Goal: Information Seeking & Learning: Check status

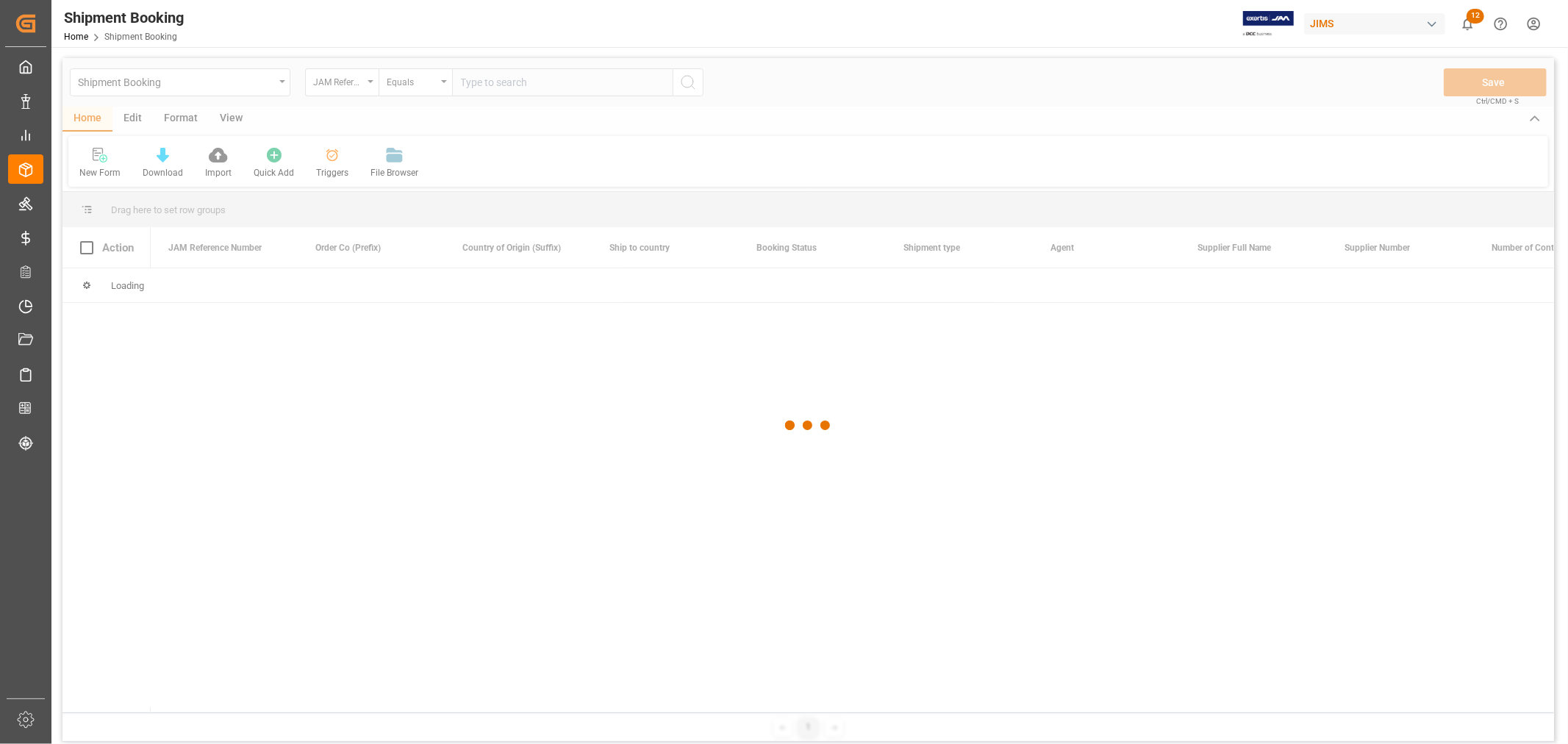
click at [505, 85] on div at bounding box center [808, 425] width 1491 height 735
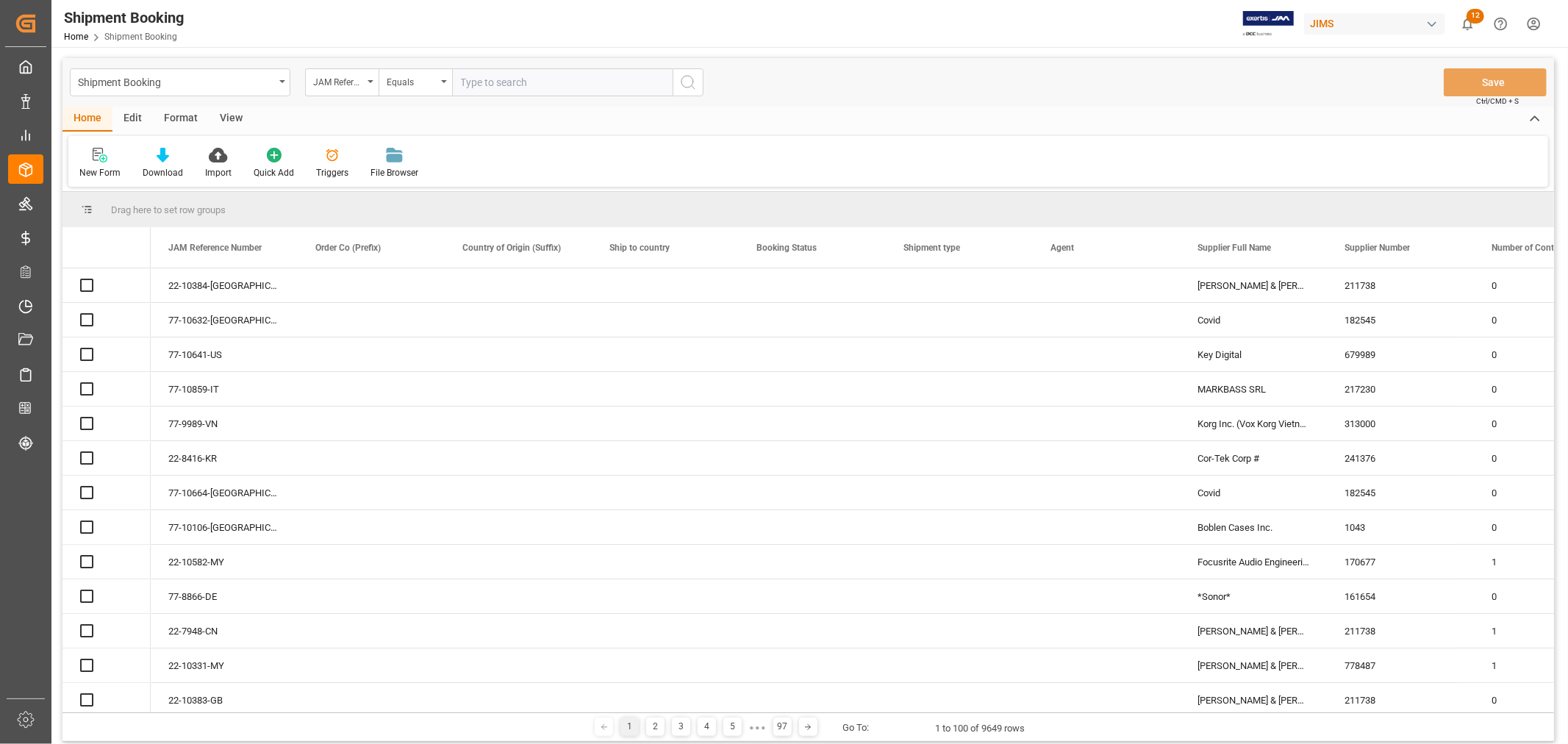
click at [505, 83] on input "text" at bounding box center [562, 82] width 220 height 28
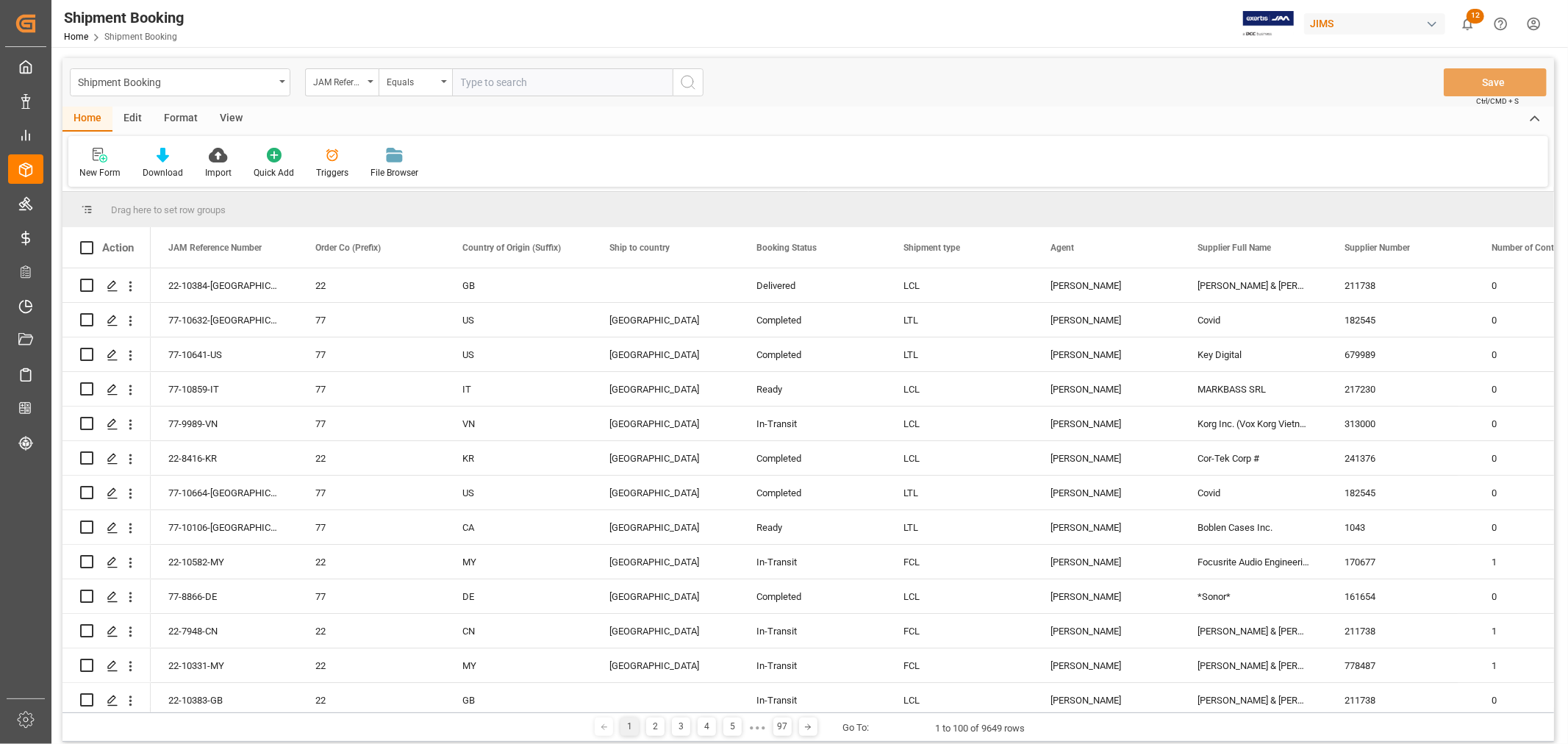
paste input "77-9976-CN"
type input "77-9976-CN"
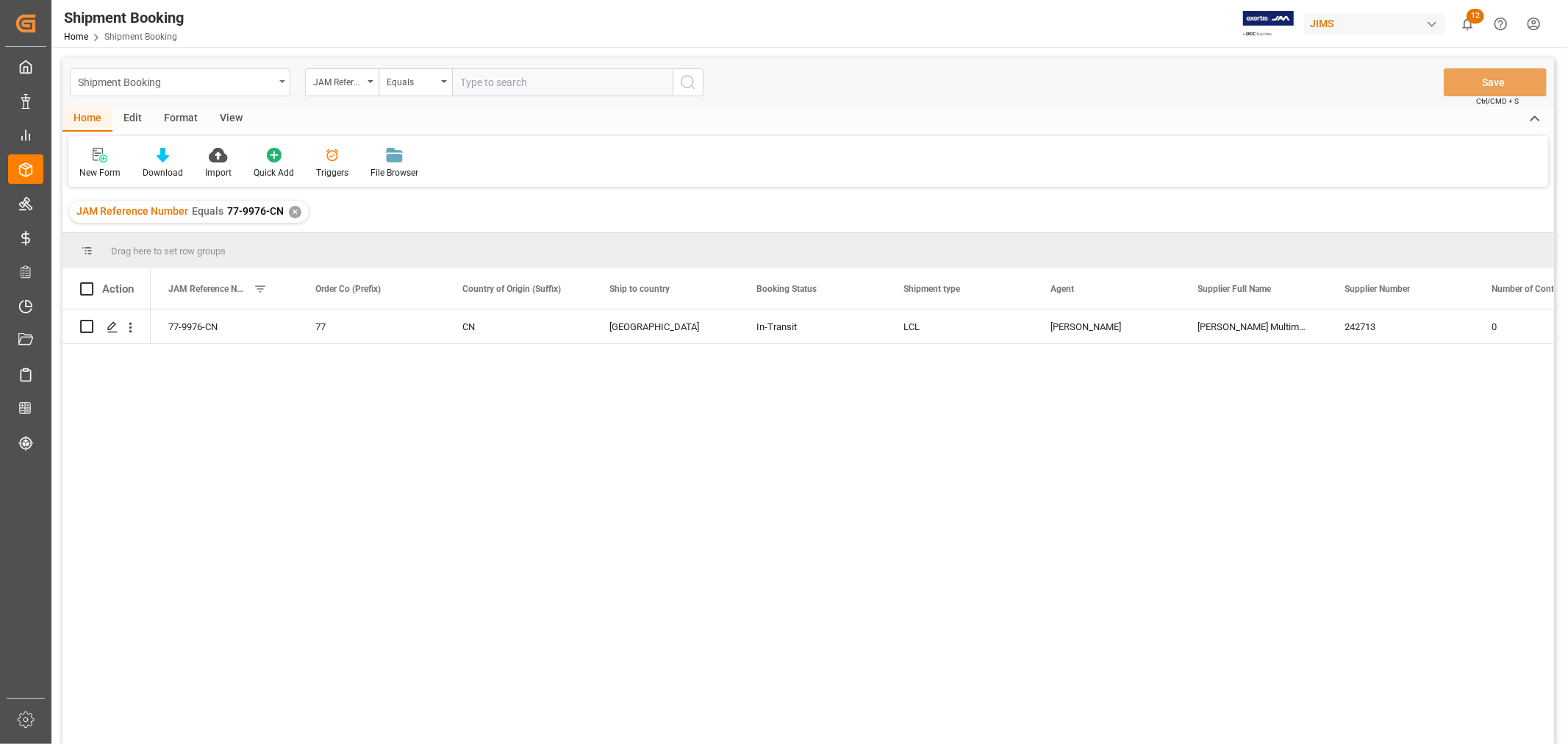
click at [277, 84] on div "Shipment Booking" at bounding box center [180, 82] width 220 height 28
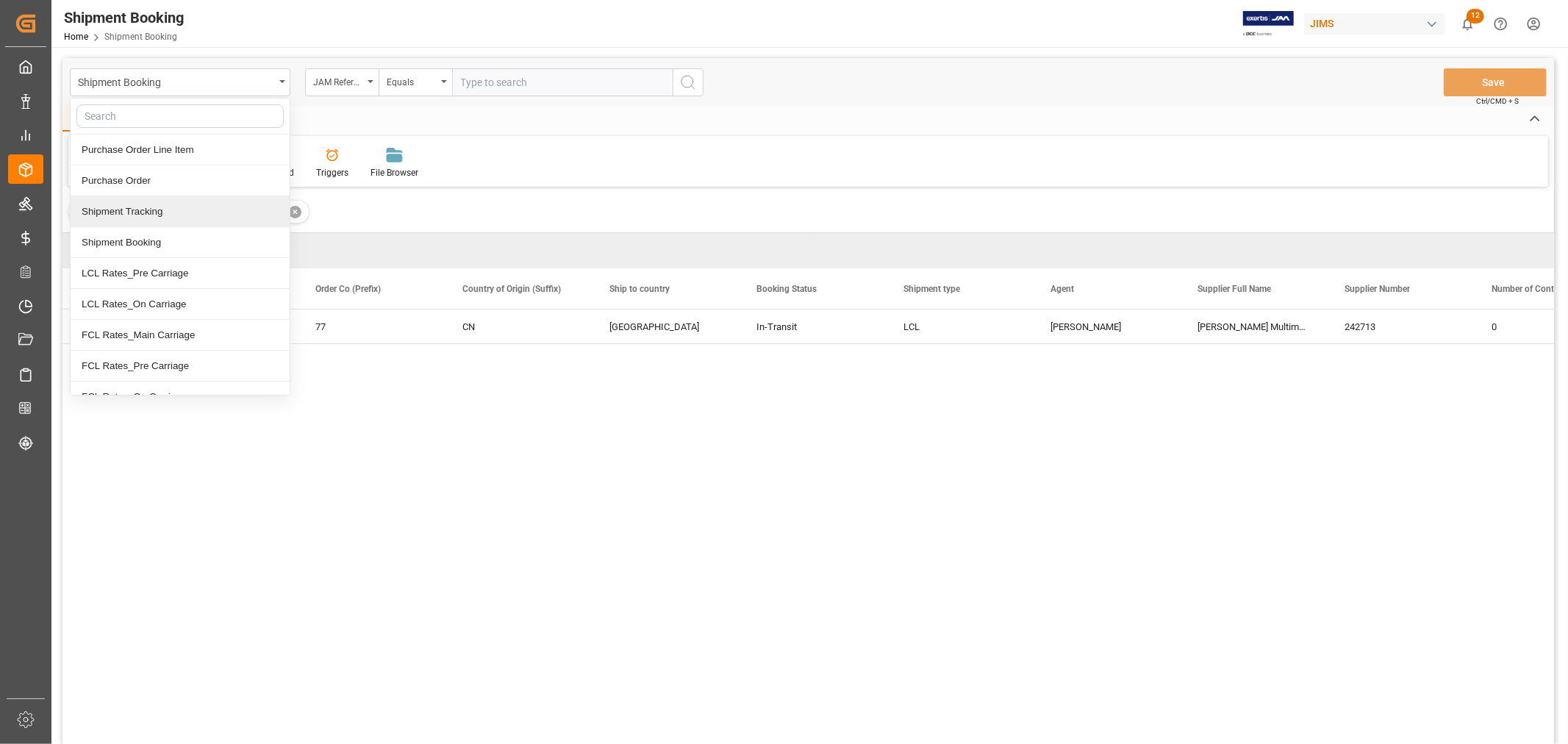
click at [180, 214] on div "Shipment Tracking" at bounding box center [180, 211] width 219 height 31
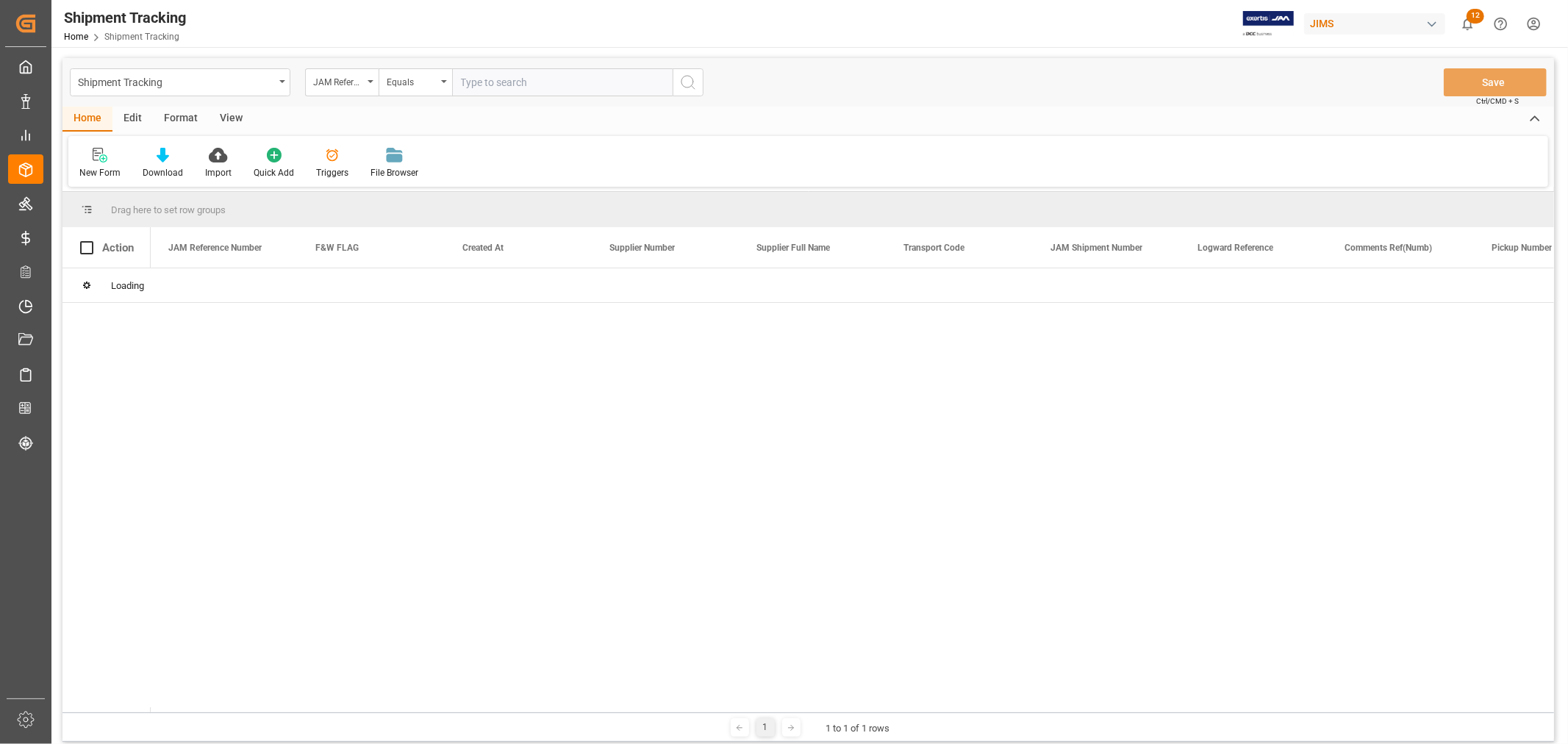
click at [527, 82] on input "text" at bounding box center [562, 82] width 220 height 28
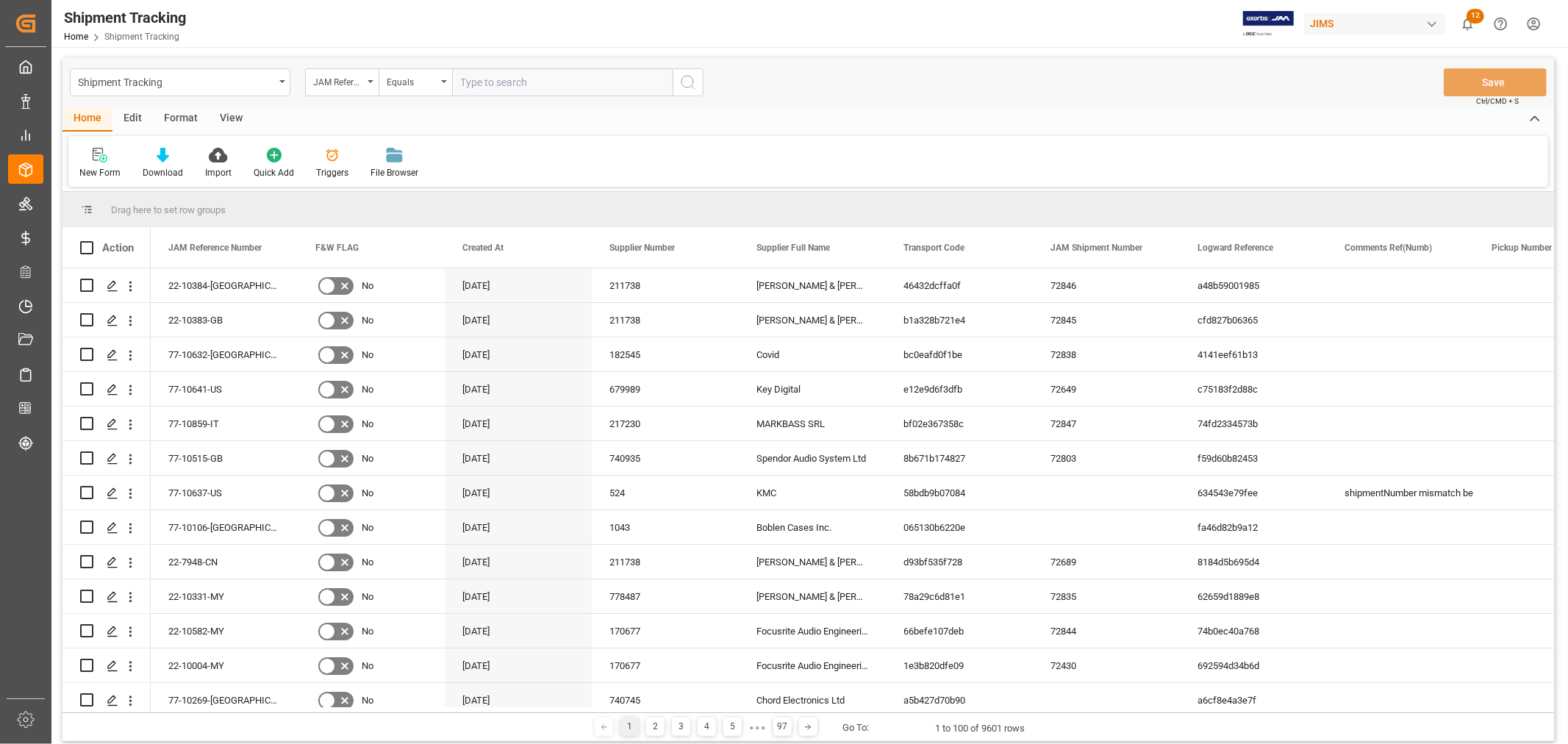
paste input "77-9976-CN"
type input "77-9976-CN"
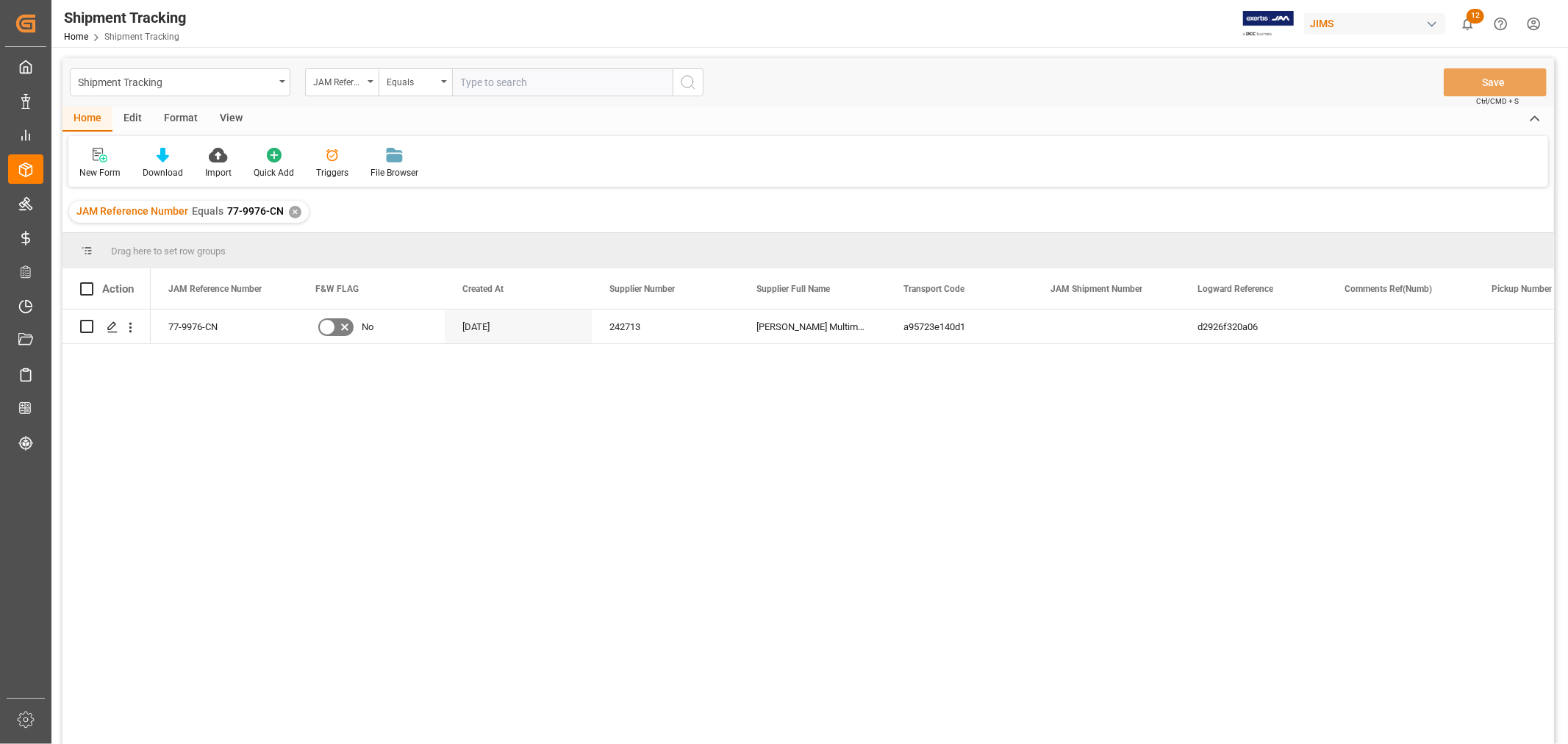
click at [230, 112] on div "View" at bounding box center [231, 119] width 45 height 25
click at [101, 162] on div at bounding box center [93, 154] width 28 height 16
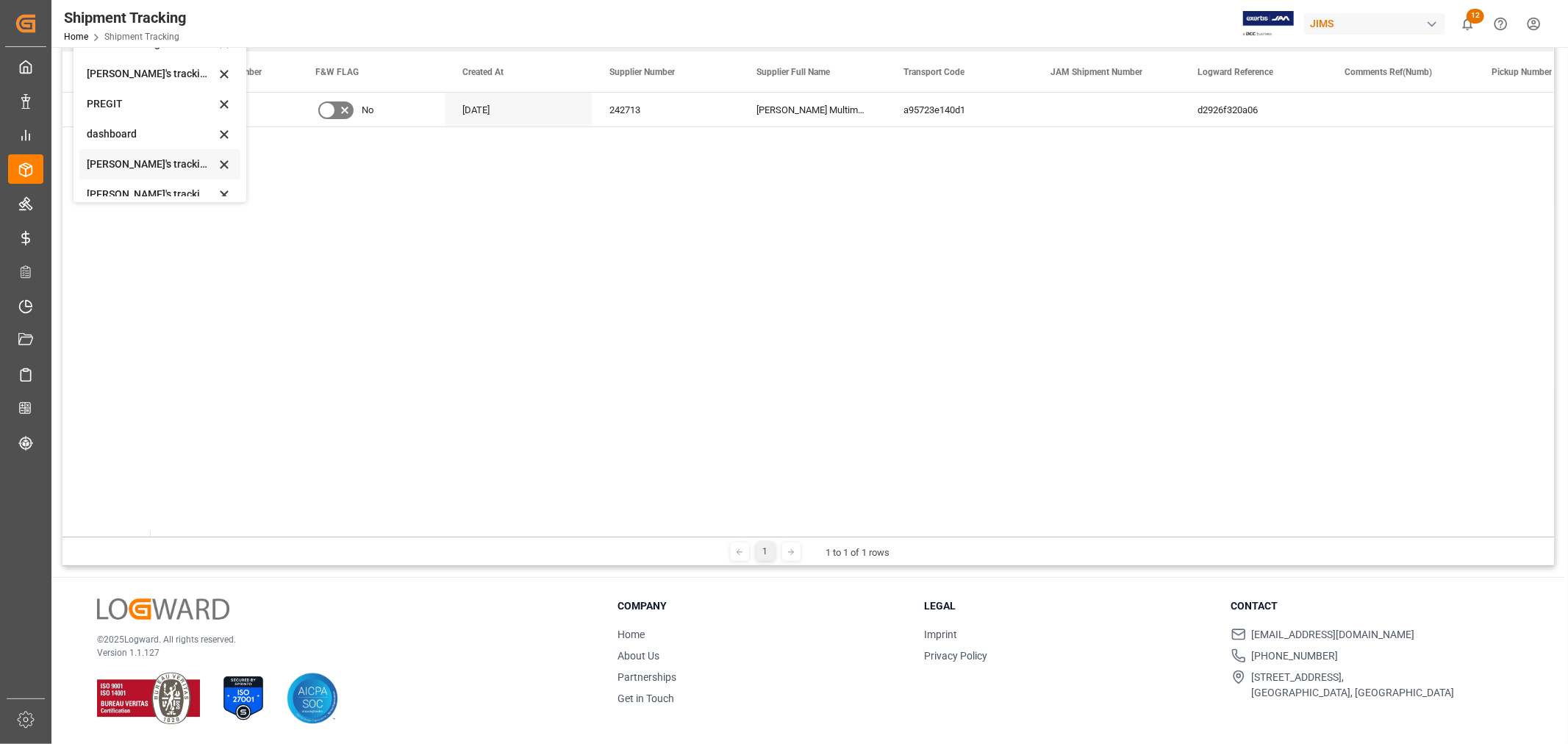
scroll to position [209, 0]
click at [145, 129] on div "[PERSON_NAME]'s tracking all_sample" at bounding box center [159, 143] width 161 height 30
